Goal: Task Accomplishment & Management: Use online tool/utility

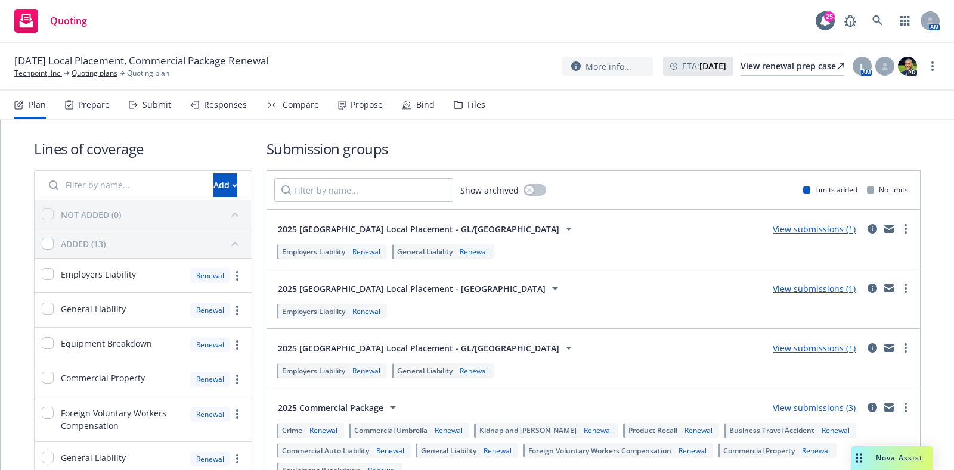
click at [429, 110] on div "Bind" at bounding box center [425, 105] width 18 height 10
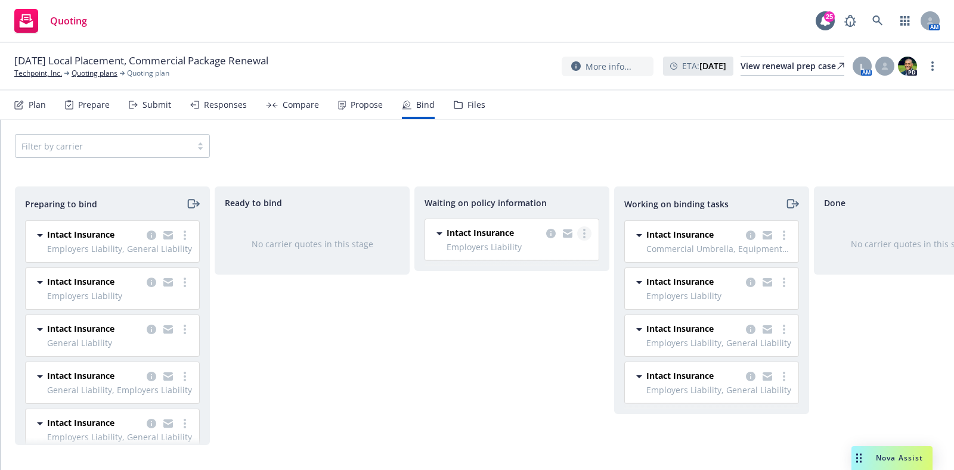
click at [585, 237] on circle "more" at bounding box center [584, 237] width 2 height 2
click at [539, 256] on span "Create policies" at bounding box center [527, 257] width 88 height 11
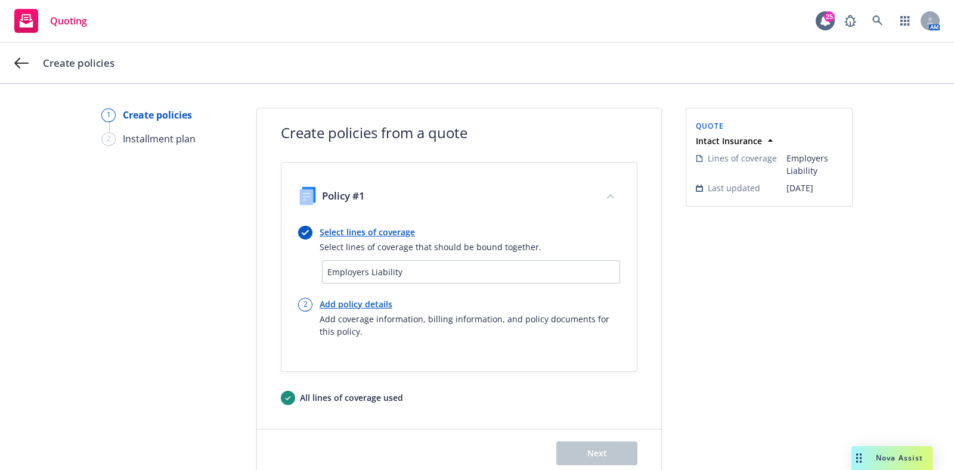
scroll to position [30, 0]
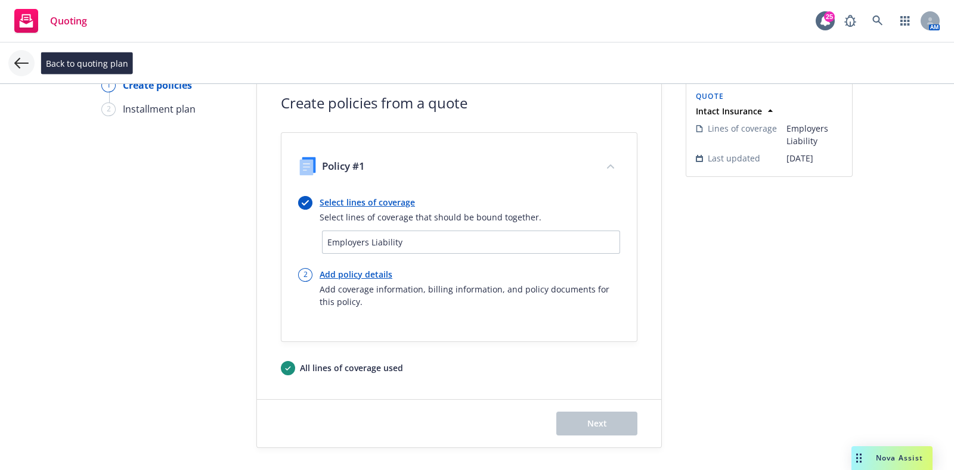
click at [27, 64] on icon at bounding box center [21, 63] width 14 height 14
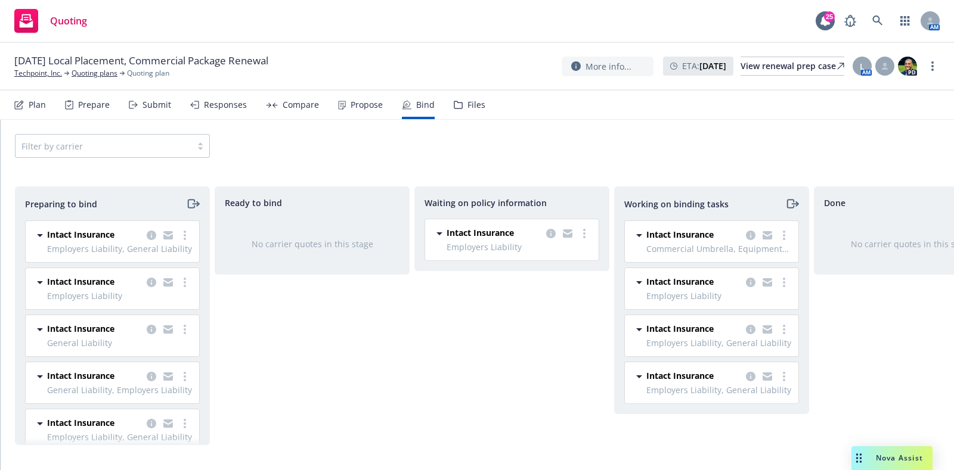
scroll to position [26, 0]
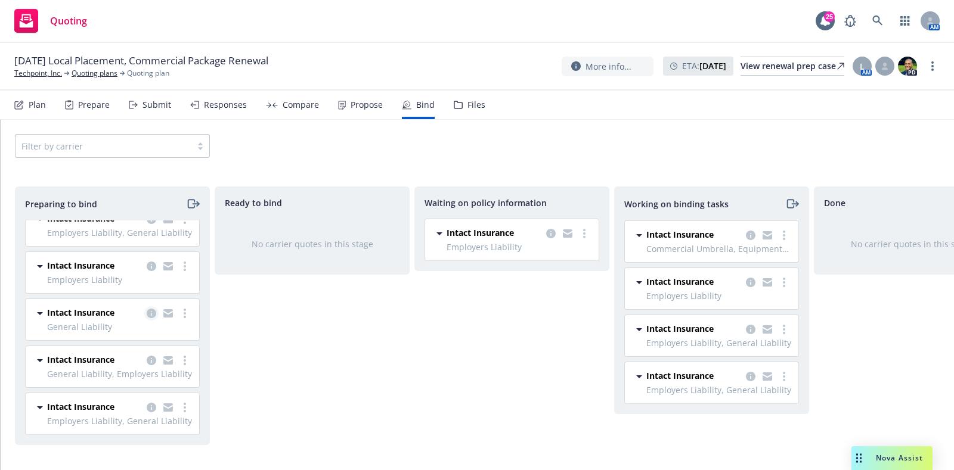
click at [147, 309] on icon "copy logging email" at bounding box center [152, 314] width 10 height 10
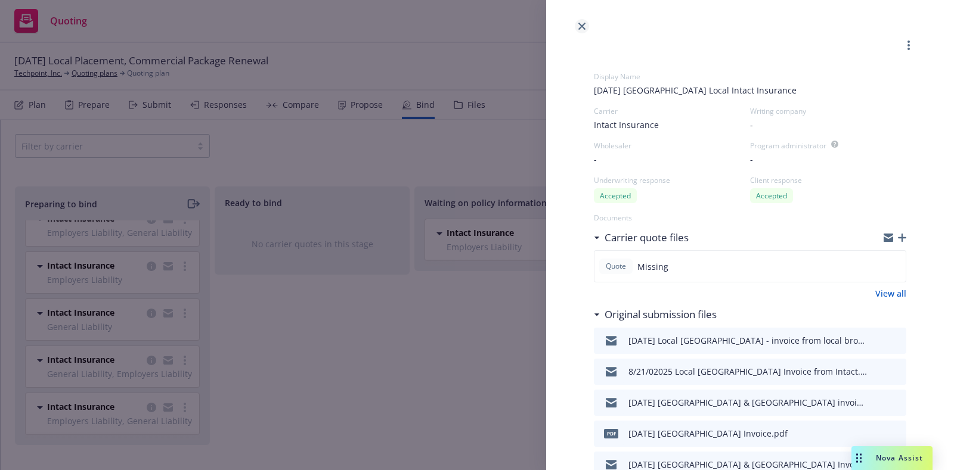
click at [578, 19] on link "close" at bounding box center [582, 26] width 14 height 14
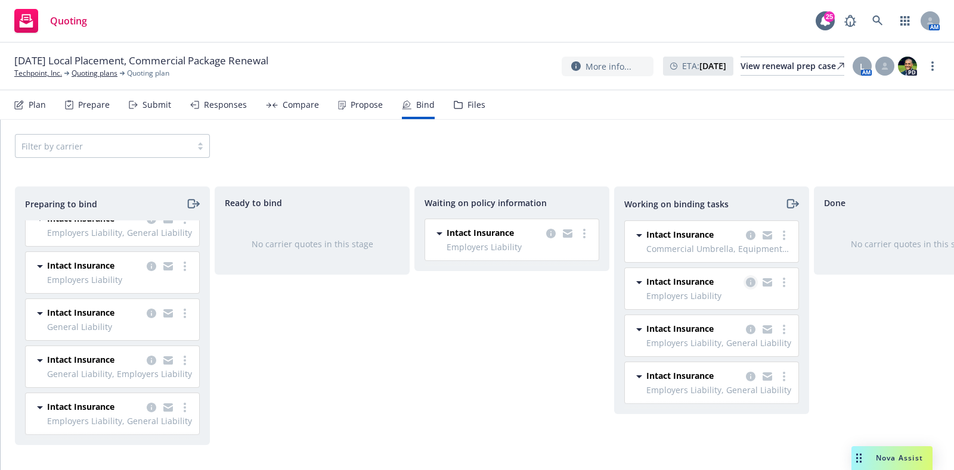
click at [747, 282] on icon "copy logging email" at bounding box center [751, 283] width 10 height 10
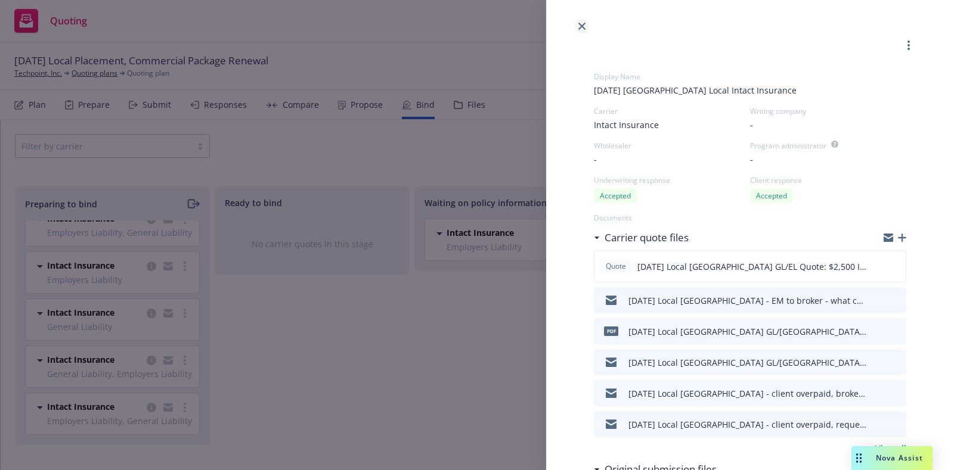
click at [583, 28] on icon "close" at bounding box center [581, 26] width 7 height 7
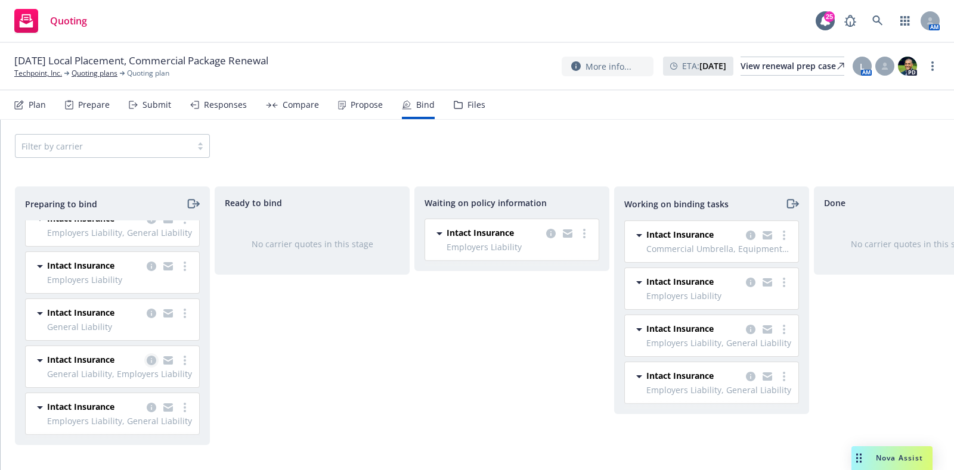
click at [147, 356] on icon "copy logging email" at bounding box center [152, 361] width 10 height 10
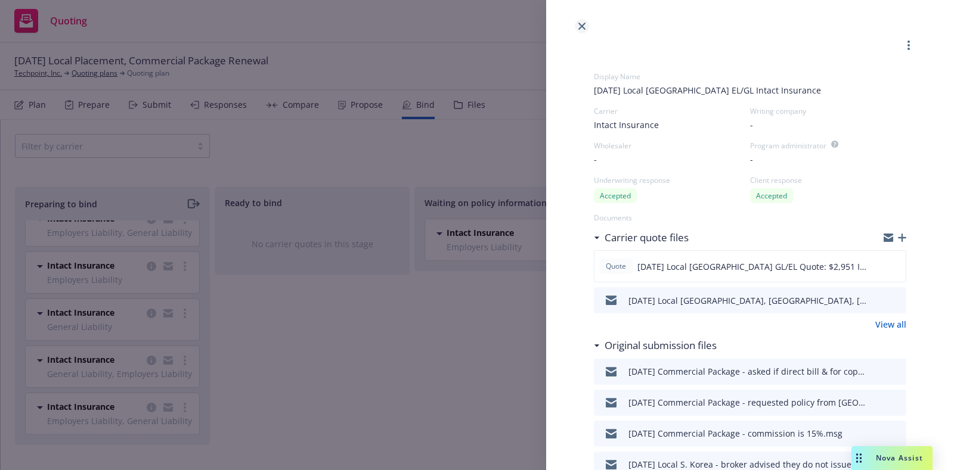
click at [578, 25] on icon "close" at bounding box center [581, 26] width 7 height 7
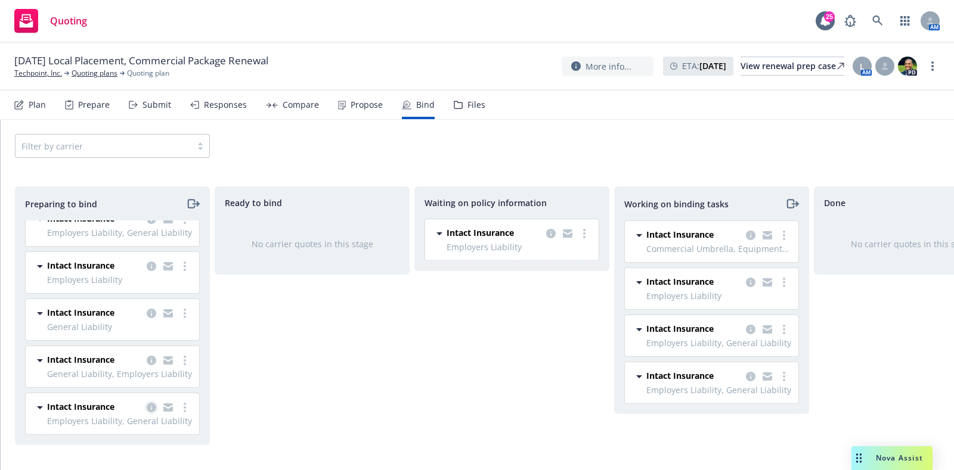
click at [147, 403] on icon "copy logging email" at bounding box center [152, 408] width 10 height 10
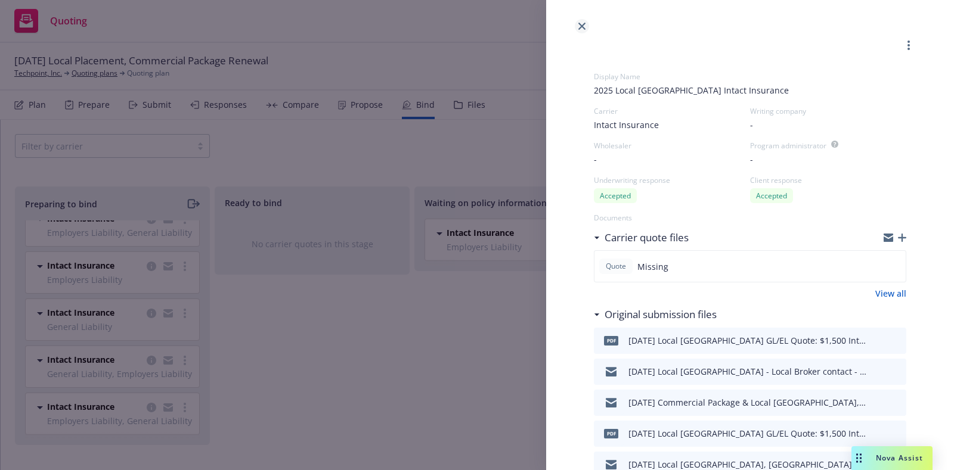
click at [575, 28] on link "close" at bounding box center [582, 26] width 14 height 14
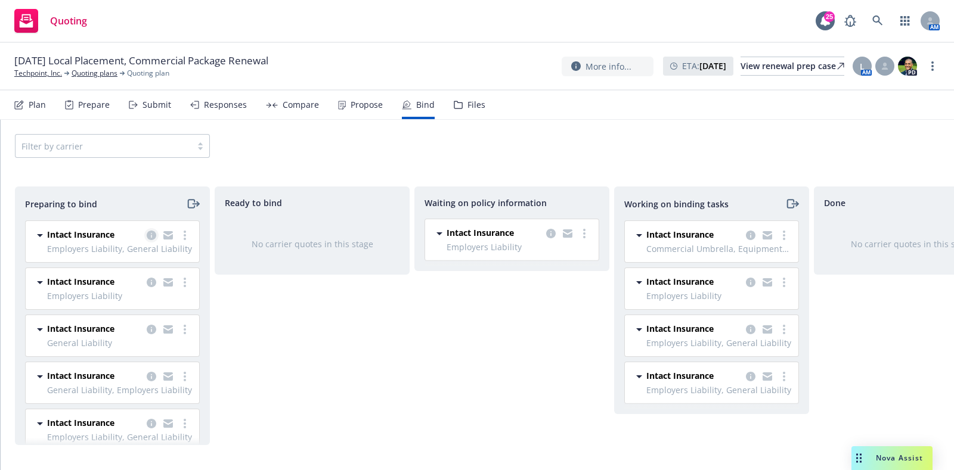
click at [147, 238] on icon "copy logging email" at bounding box center [152, 236] width 10 height 10
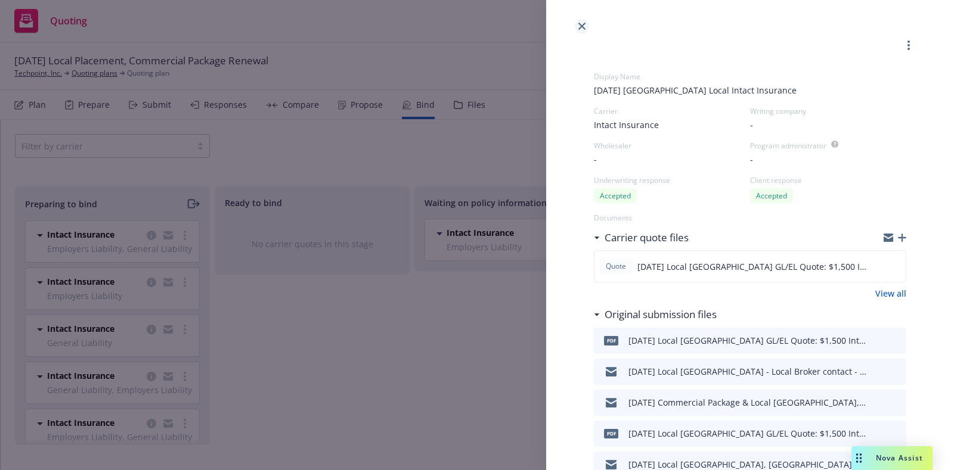
click at [586, 23] on link "close" at bounding box center [582, 26] width 14 height 14
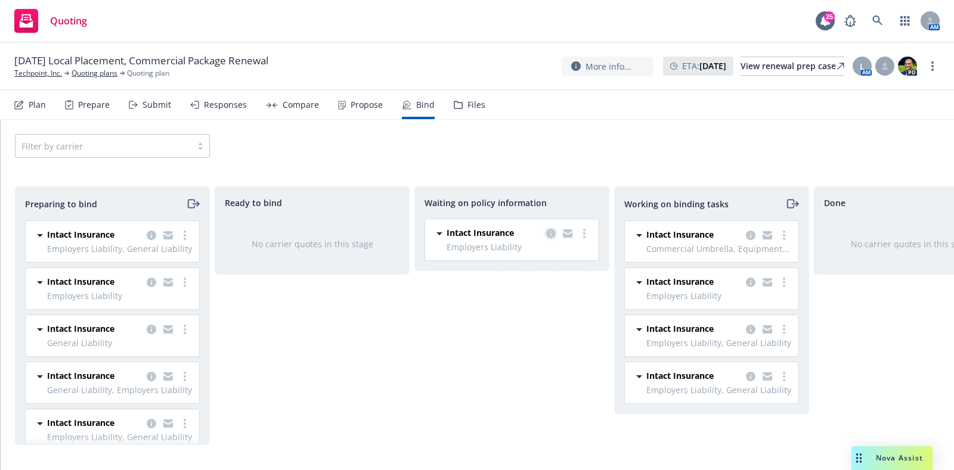
click at [548, 231] on icon "copy logging email" at bounding box center [551, 234] width 10 height 10
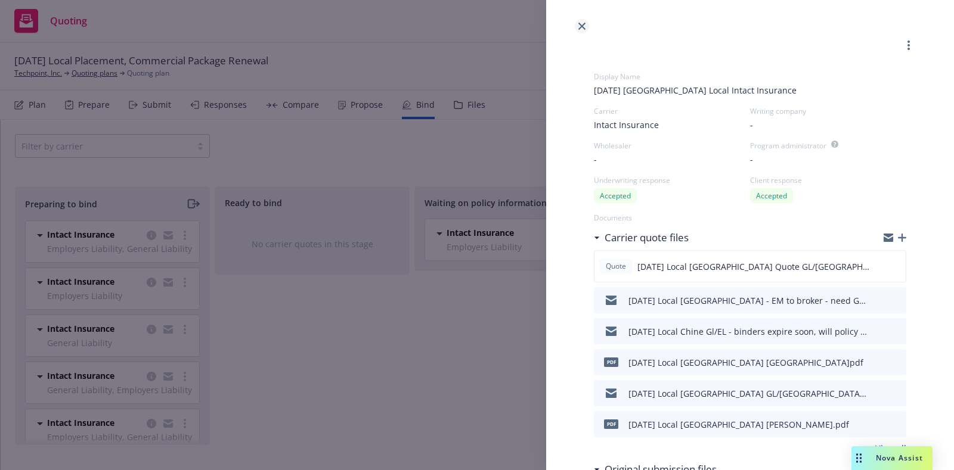
click at [581, 30] on link "close" at bounding box center [582, 26] width 14 height 14
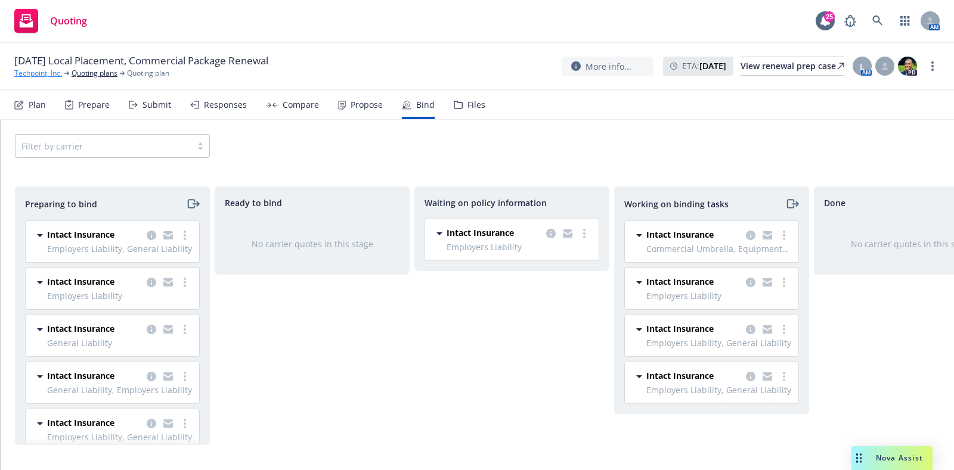
click at [47, 71] on link "Techpoint, Inc." at bounding box center [38, 73] width 48 height 11
